Goal: Task Accomplishment & Management: Complete application form

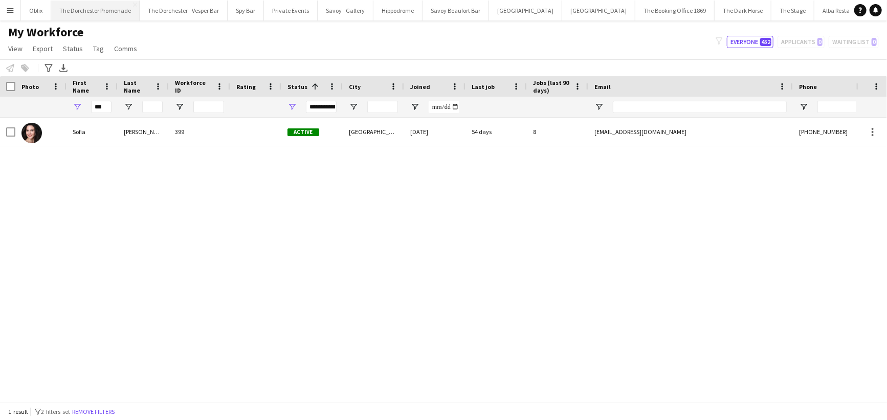
click at [91, 10] on button "The Dorchester Promenade Close" at bounding box center [95, 11] width 88 height 20
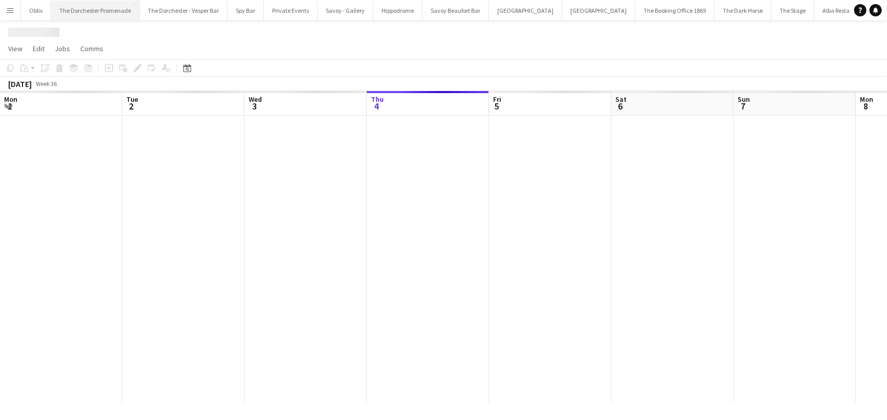
scroll to position [0, 244]
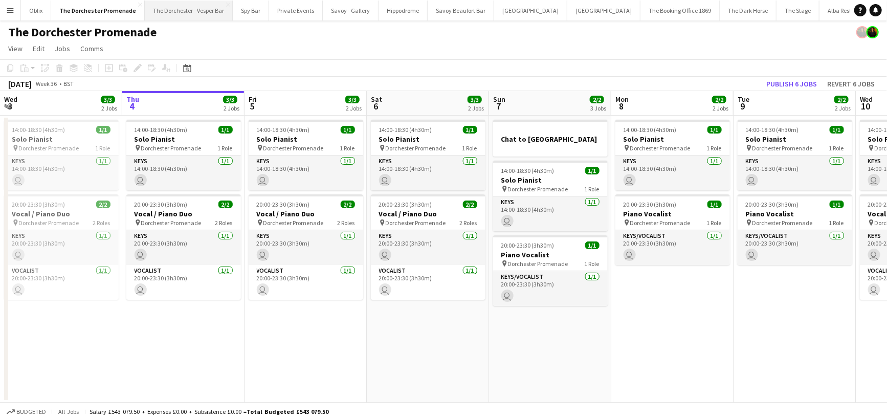
click at [176, 11] on button "The Dorchester - Vesper Bar Close" at bounding box center [189, 11] width 88 height 20
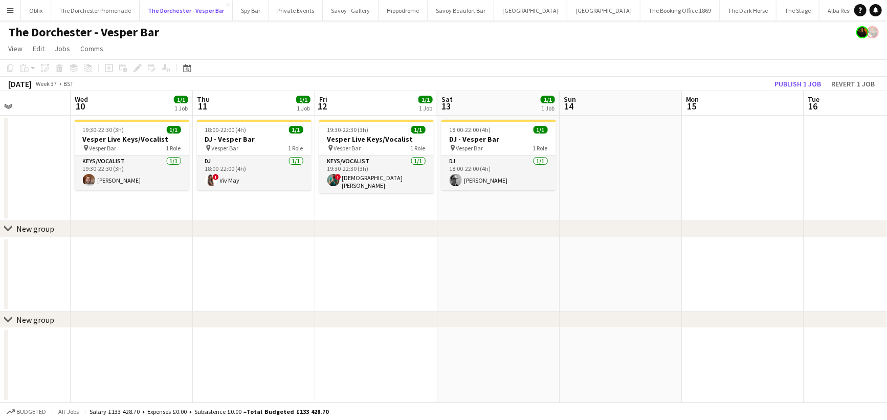
scroll to position [0, 419]
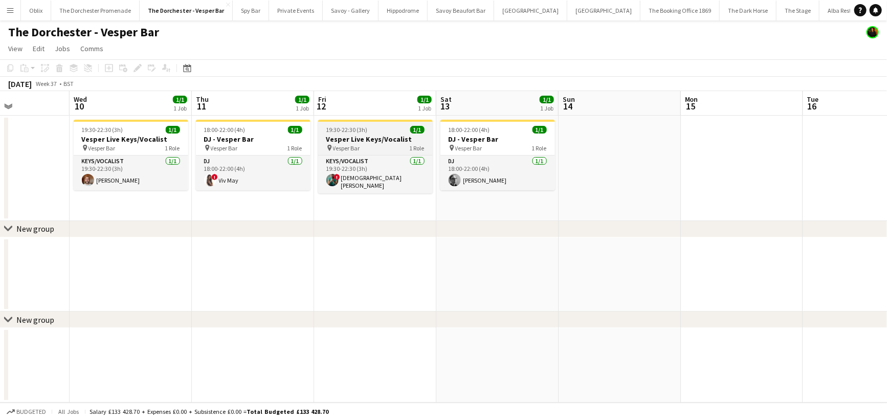
click at [354, 149] on span "Vesper Bar" at bounding box center [346, 148] width 27 height 8
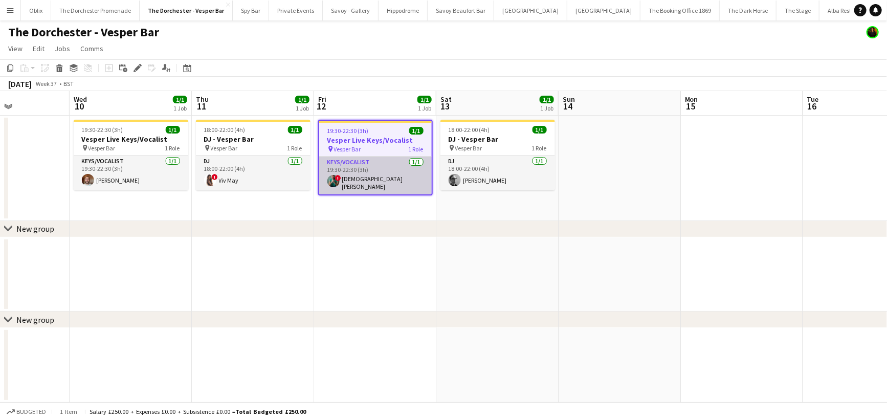
click at [399, 177] on app-card-role "Keys/Vocalist [DATE] 19:30-22:30 (3h) ! Christian De-Gallerie" at bounding box center [375, 175] width 112 height 38
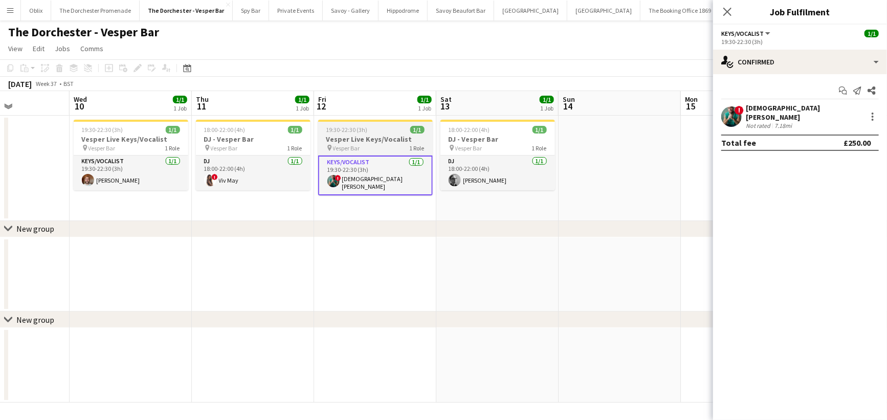
click at [359, 144] on span "Vesper Bar" at bounding box center [346, 148] width 27 height 8
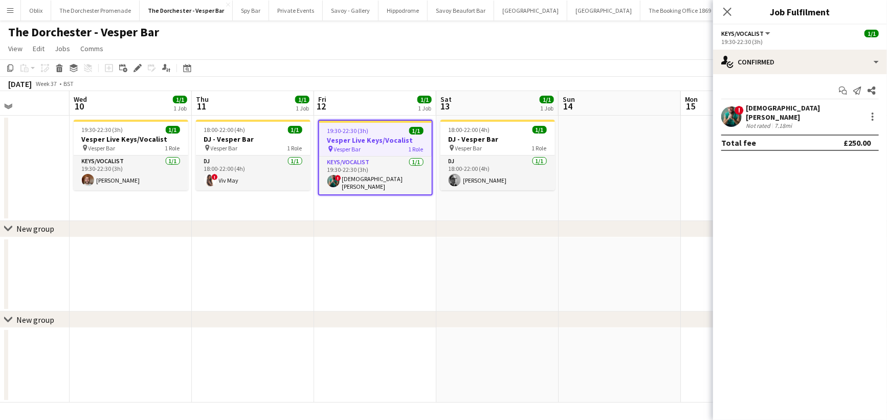
click at [359, 144] on h3 "Vesper Live Keys/Vocalist" at bounding box center [375, 140] width 112 height 9
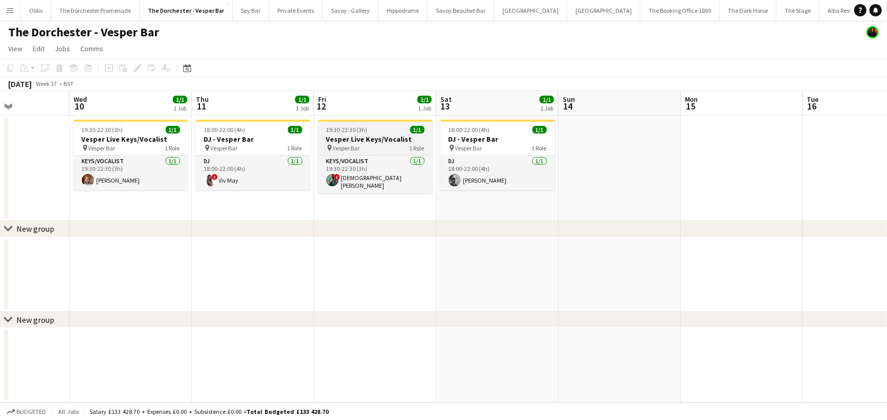
click at [359, 144] on span "Vesper Bar" at bounding box center [346, 148] width 27 height 8
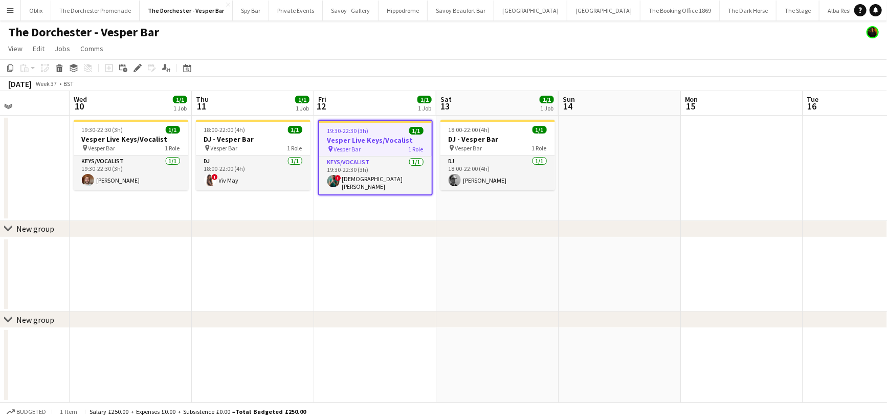
click at [359, 144] on h3 "Vesper Live Keys/Vocalist" at bounding box center [375, 140] width 112 height 9
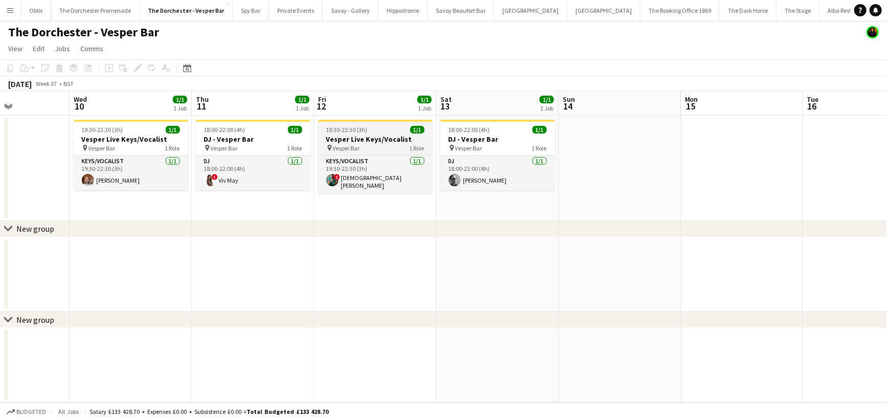
click at [351, 126] on span "19:30-22:30 (3h)" at bounding box center [346, 130] width 41 height 8
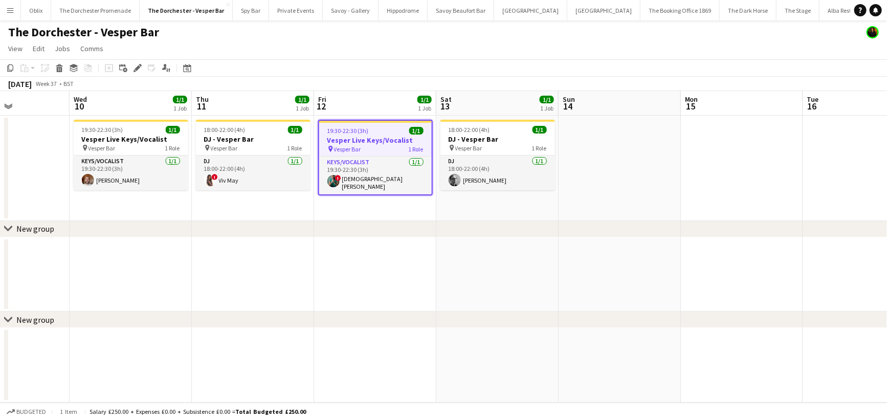
click at [351, 126] on app-job-card "19:30-22:30 (3h) 1/1 Vesper Live Keys/Vocalist pin Vesper Bar 1 Role Keys/Vocal…" at bounding box center [375, 158] width 115 height 76
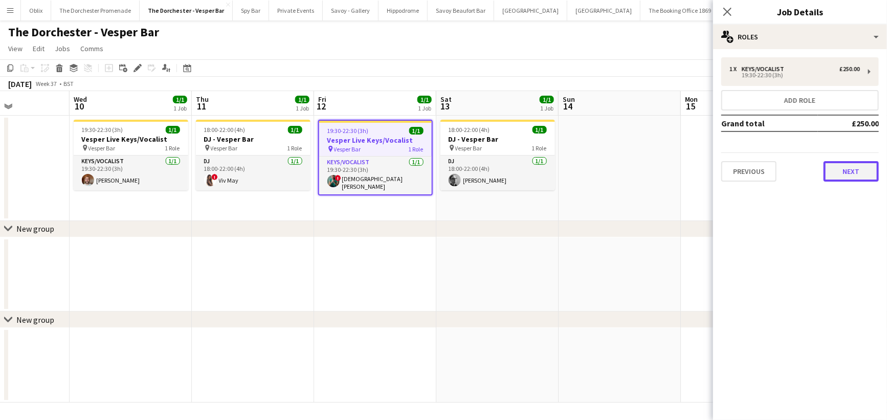
click at [850, 168] on button "Next" at bounding box center [850, 171] width 55 height 20
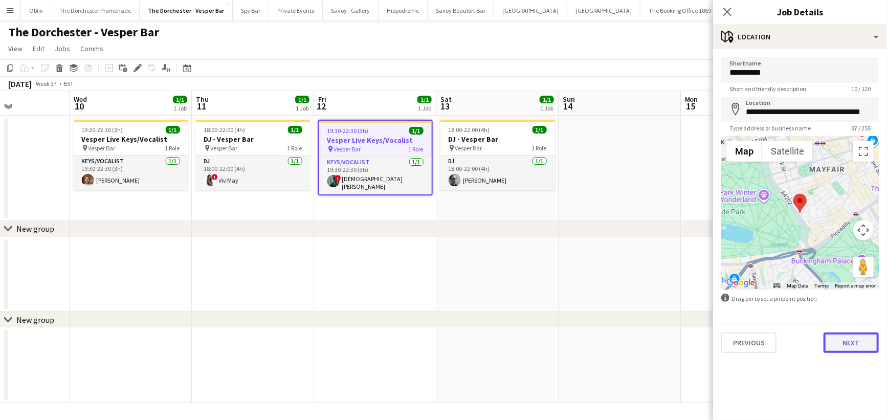
click at [850, 350] on button "Next" at bounding box center [850, 342] width 55 height 20
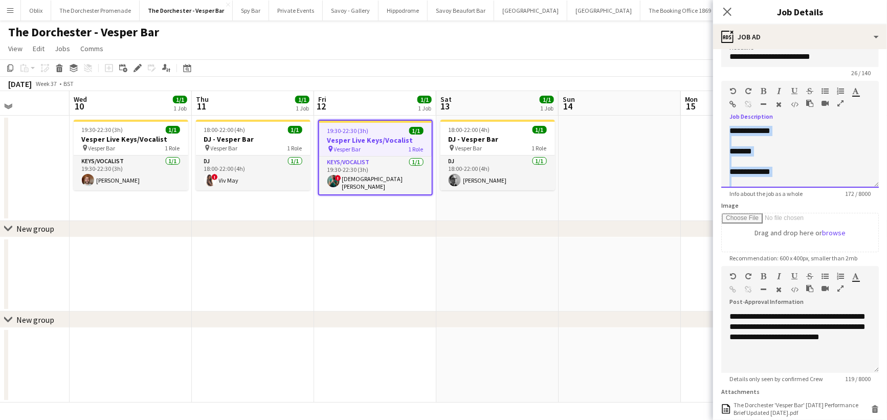
scroll to position [110, 0]
drag, startPoint x: 730, startPoint y: 139, endPoint x: 789, endPoint y: 180, distance: 71.5
click at [789, 180] on div "**********" at bounding box center [799, 156] width 157 height 61
copy div "**********"
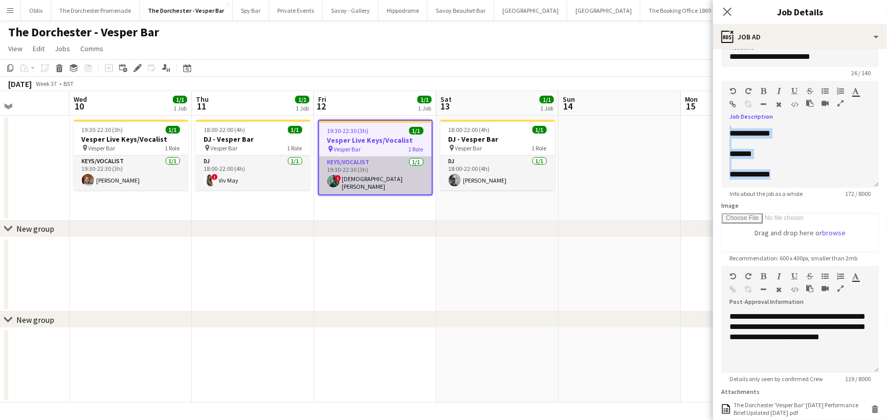
click at [349, 173] on app-card-role "Keys/Vocalist [DATE] 19:30-22:30 (3h) ! Christian De-Gallerie" at bounding box center [375, 175] width 112 height 38
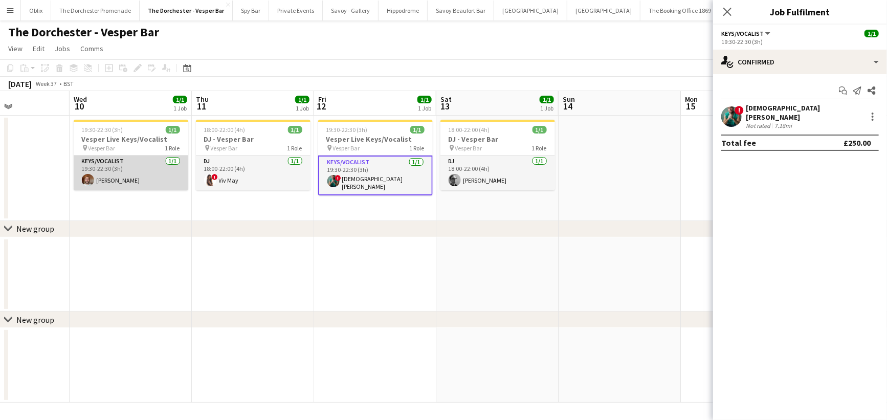
click at [144, 184] on app-card-role "Keys/Vocalist [DATE] 19:30-22:30 (3h) [PERSON_NAME]" at bounding box center [131, 172] width 115 height 35
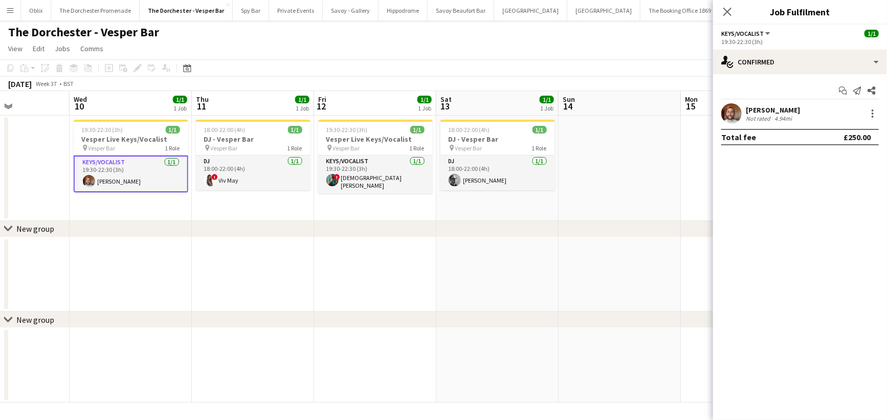
click at [163, 216] on app-date-cell "19:30-22:30 (3h) 1/1 Vesper Live Keys/Vocalist pin Vesper Bar 1 Role Keys/Vocal…" at bounding box center [131, 168] width 122 height 105
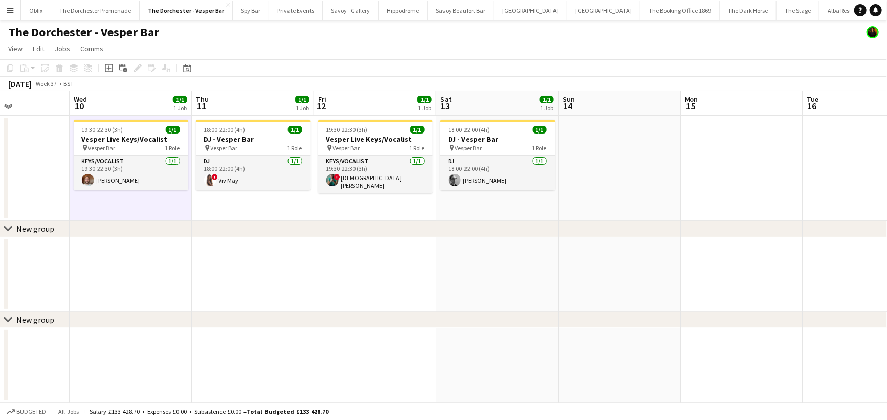
click at [199, 342] on app-date-cell at bounding box center [253, 365] width 122 height 75
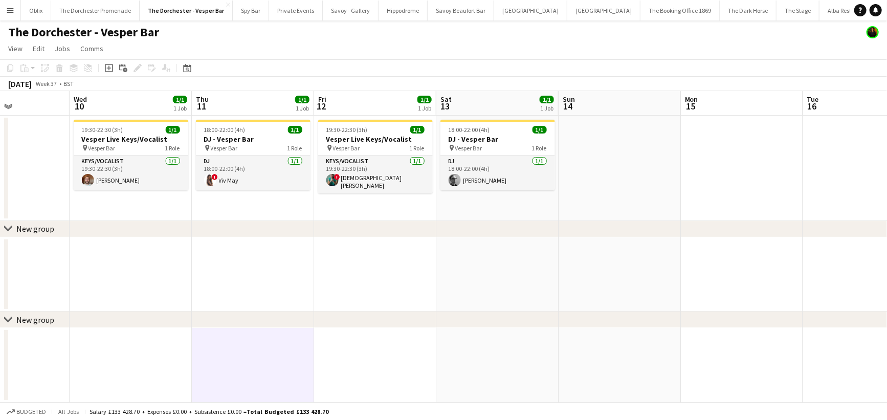
click at [323, 360] on app-date-cell at bounding box center [375, 365] width 122 height 75
